Goal: Find specific fact: Find specific fact

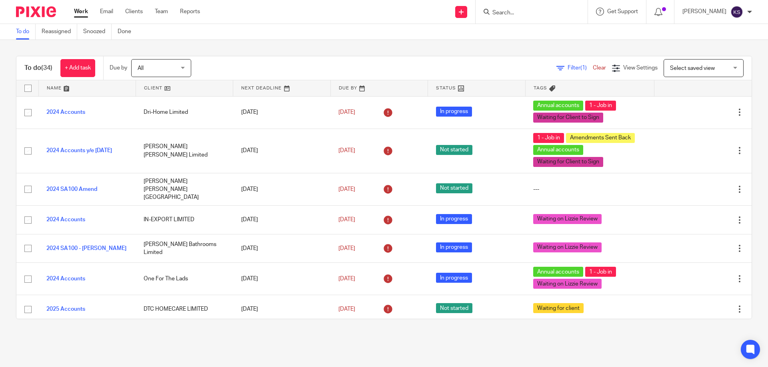
click at [546, 14] on input "Search" at bounding box center [527, 13] width 72 height 7
type input "know"
click button "submit" at bounding box center [0, 0] width 0 height 0
click at [537, 24] on div "KNOW MEDIA LIMITED Now ell Hotels Limited [PERSON_NAME] < [PERSON_NAME][EMAIL_A…" at bounding box center [575, 41] width 184 height 44
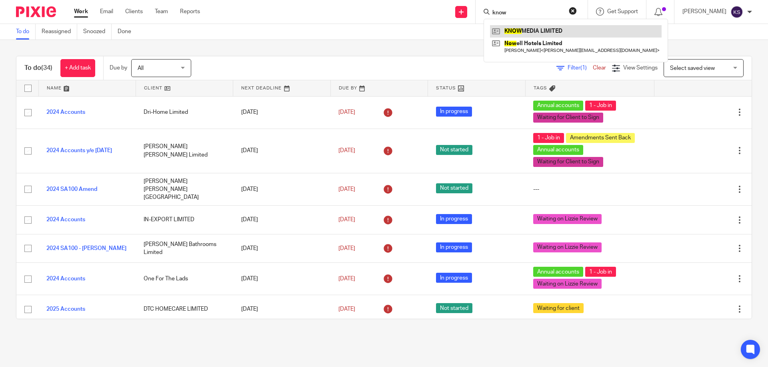
click at [538, 26] on link at bounding box center [575, 31] width 171 height 12
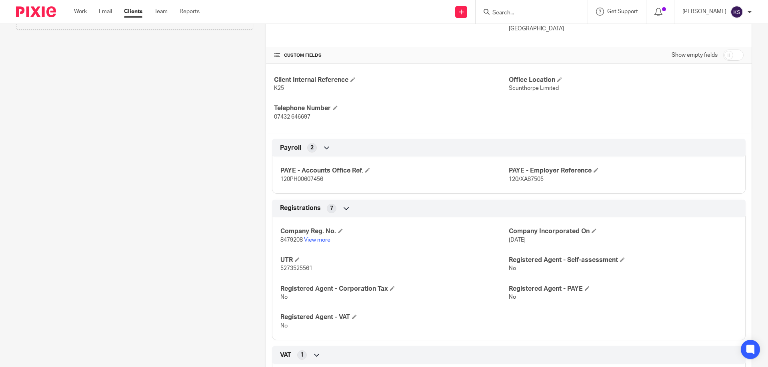
scroll to position [240, 0]
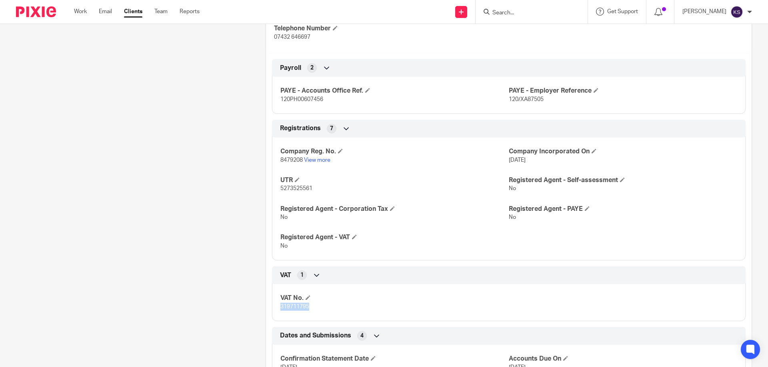
drag, startPoint x: 322, startPoint y: 307, endPoint x: 255, endPoint y: 307, distance: 67.6
click at [255, 307] on div "More details Client manager Elizabeth Snell Elizabeth Snell Donna Logan Elizabe…" at bounding box center [502, 131] width 498 height 572
copy span "319711795"
